Goal: Navigation & Orientation: Find specific page/section

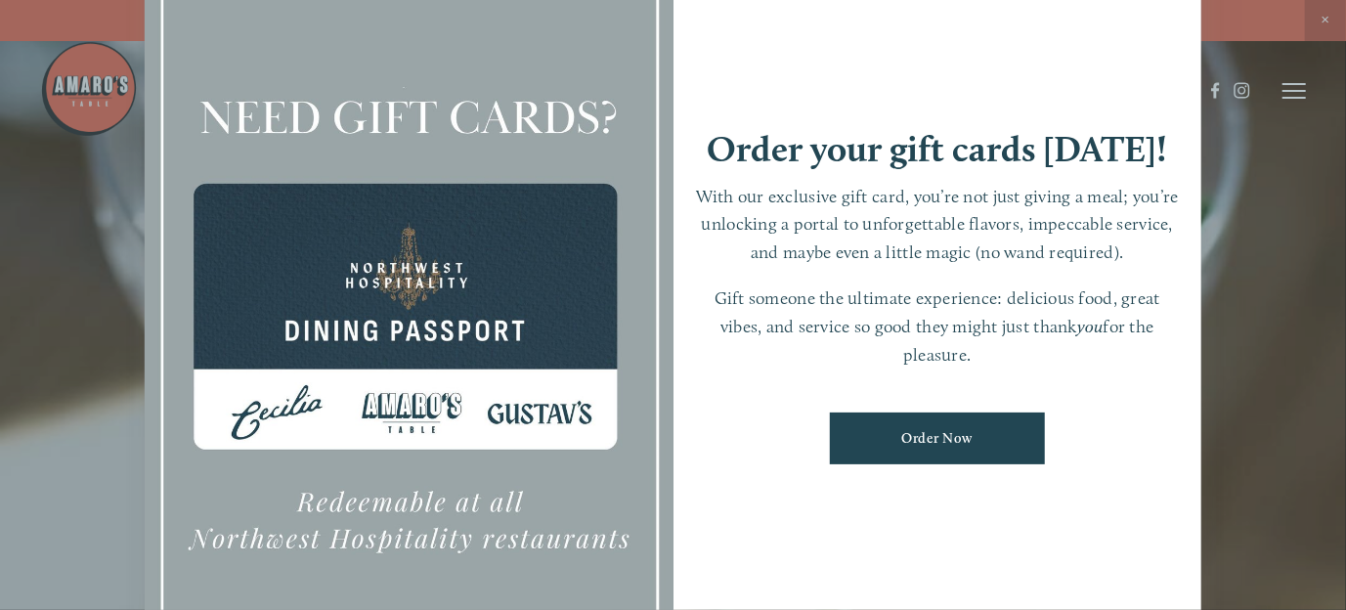
drag, startPoint x: 1087, startPoint y: 41, endPoint x: 1251, endPoint y: 84, distance: 169.8
click at [1091, 43] on div "Order your gift cards [DATE]! With our exclusive gift card, you’re not just giv…" at bounding box center [937, 305] width 529 height 740
drag, startPoint x: 1262, startPoint y: 96, endPoint x: 1257, endPoint y: 204, distance: 108.6
click at [1262, 97] on div at bounding box center [673, 305] width 1346 height 610
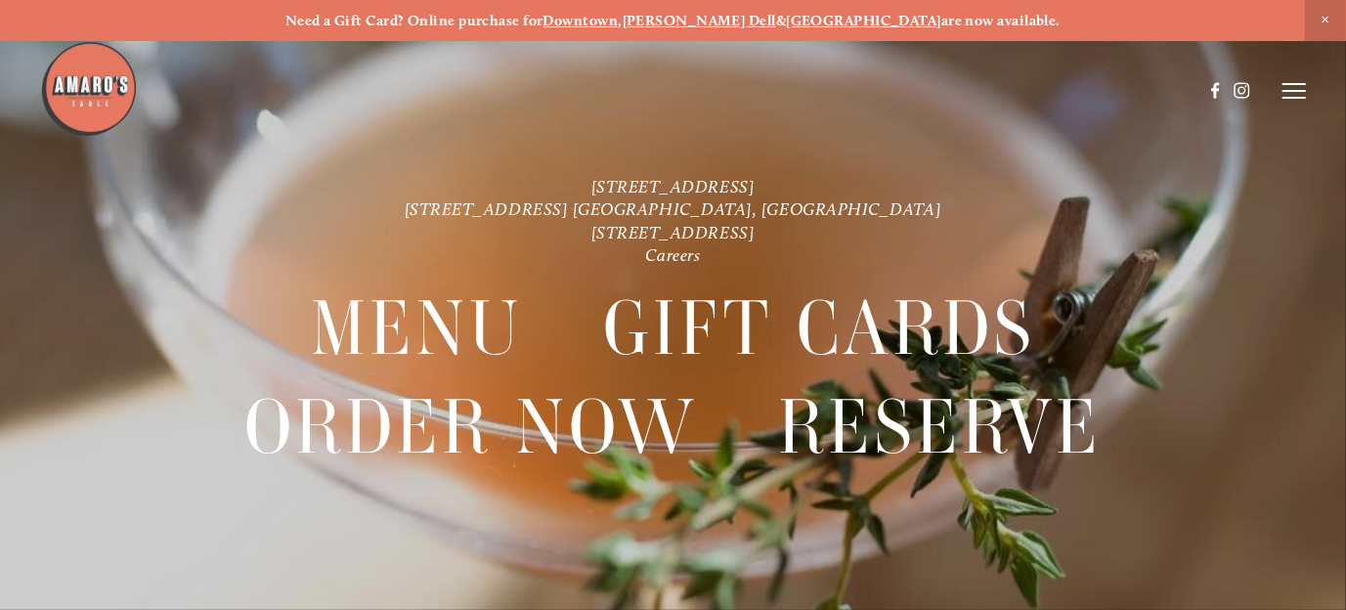
click at [1256, 206] on div "[STREET_ADDRESS] [STREET_ADDRESS] [GEOGRAPHIC_DATA], [GEOGRAPHIC_DATA] [STREET_…" at bounding box center [673, 346] width 1346 height 342
click at [1298, 92] on icon at bounding box center [1293, 91] width 23 height 18
click at [959, 91] on span "Menu" at bounding box center [951, 90] width 36 height 17
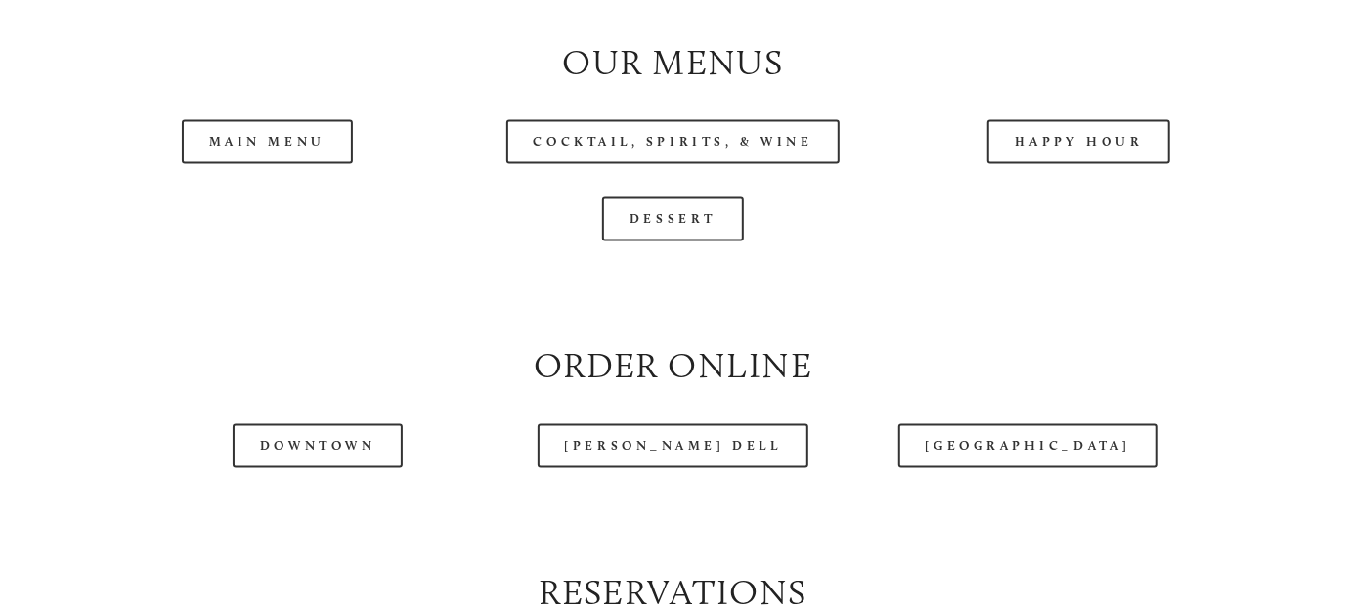
scroll to position [1954, 0]
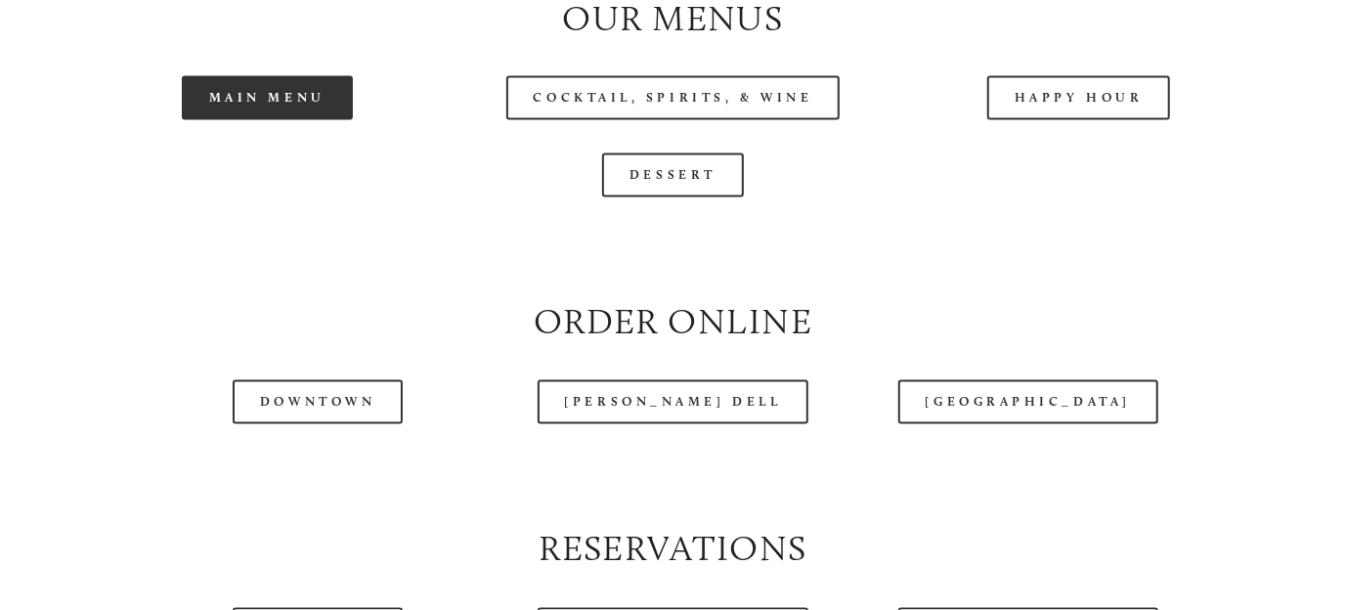
click at [247, 120] on link "Main Menu" at bounding box center [267, 98] width 171 height 44
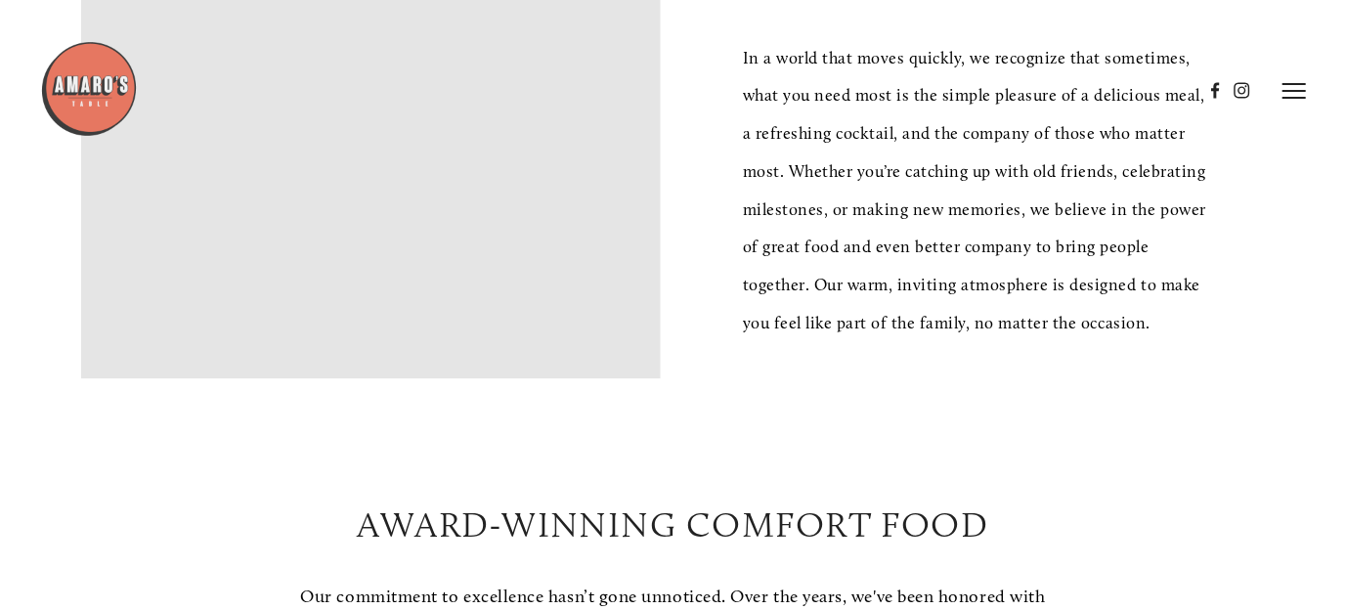
scroll to position [586, 0]
